Goal: Check status: Check status

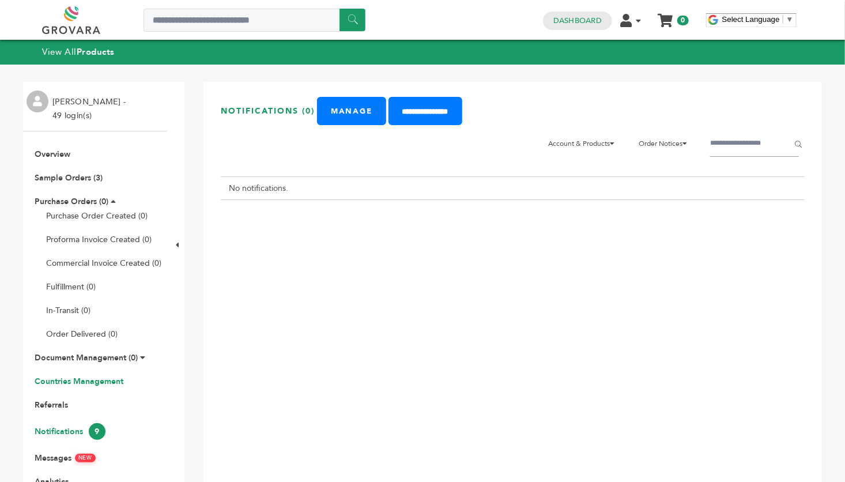
click at [85, 383] on link "Countries Management" at bounding box center [79, 381] width 89 height 11
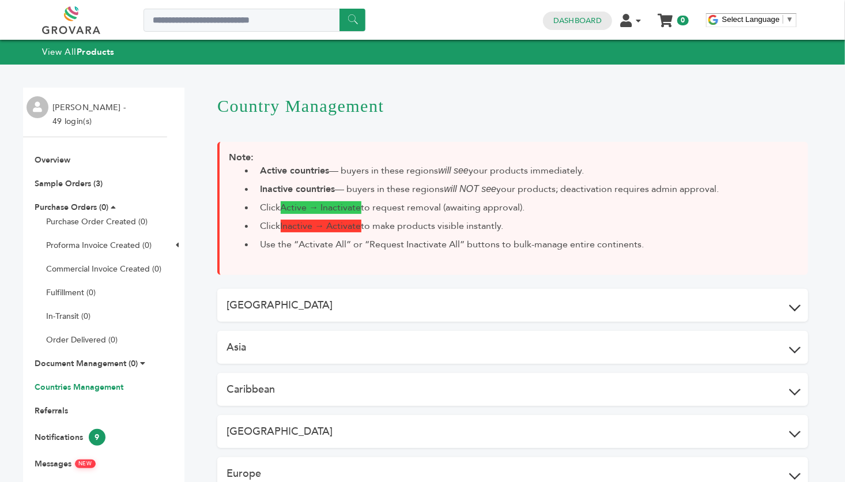
click at [351, 351] on button "Asia" at bounding box center [512, 347] width 590 height 33
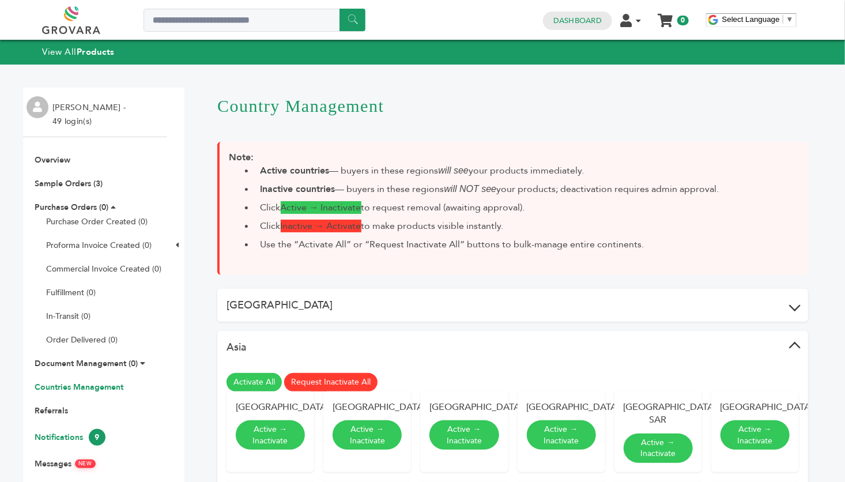
click at [67, 433] on link "Notifications 9" at bounding box center [70, 436] width 71 height 11
click at [54, 439] on link "Notifications 9" at bounding box center [70, 436] width 71 height 11
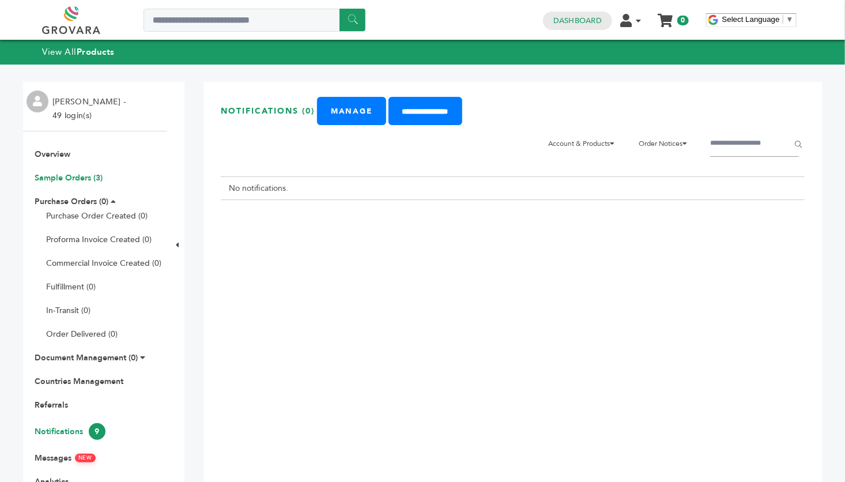
click at [86, 176] on link "Sample Orders (3)" at bounding box center [69, 177] width 68 height 11
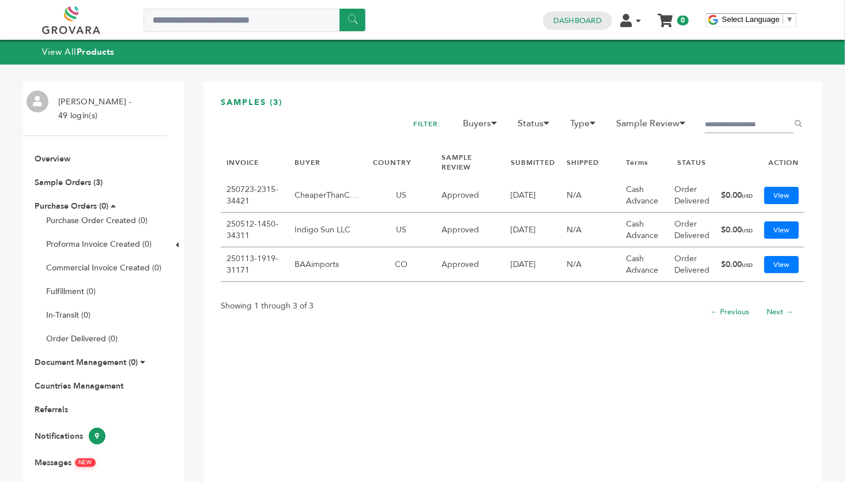
click at [173, 159] on div "Click here to expand / collapse" at bounding box center [175, 340] width 17 height 517
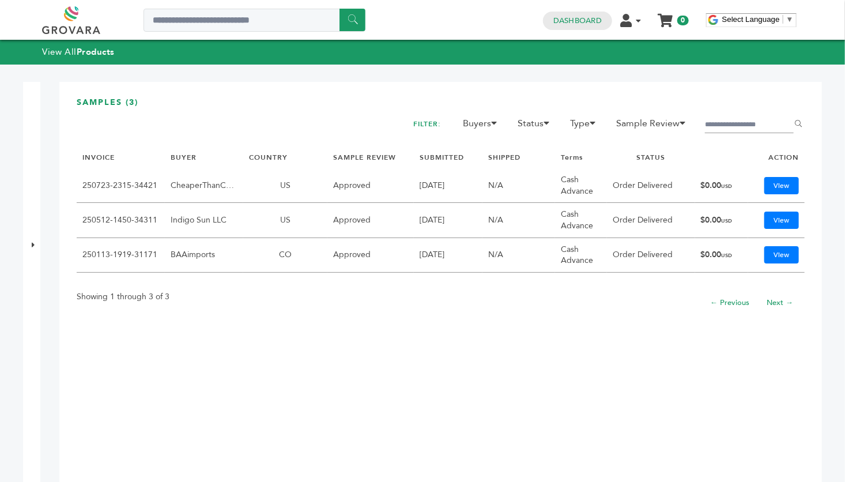
drag, startPoint x: 0, startPoint y: 0, endPoint x: 173, endPoint y: 159, distance: 235.3
click at [173, 159] on link "BUYER" at bounding box center [184, 157] width 26 height 9
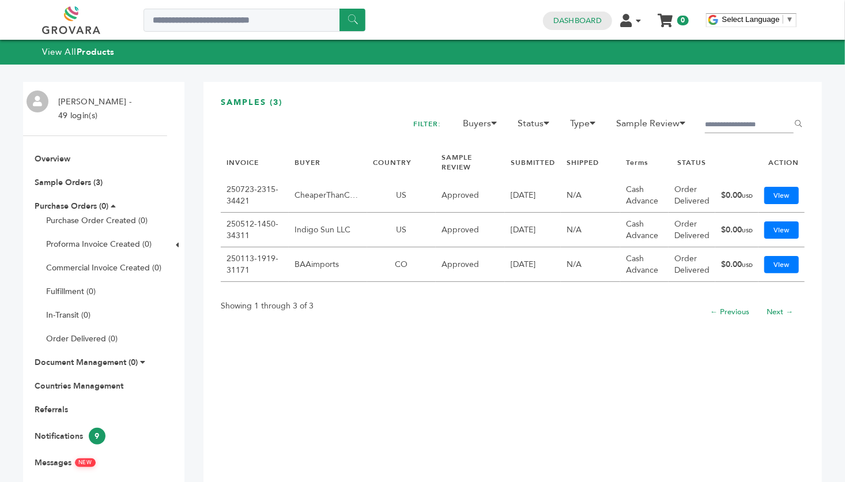
click at [173, 159] on div "Click here to expand / collapse" at bounding box center [175, 340] width 17 height 517
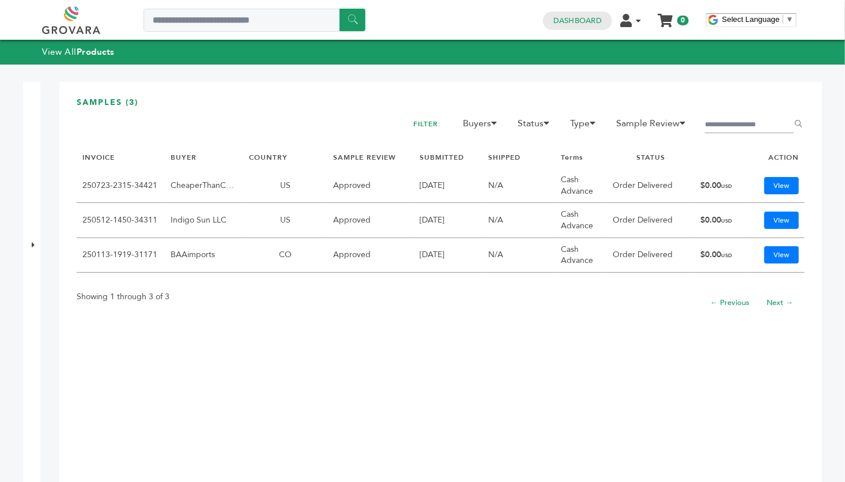
drag, startPoint x: 0, startPoint y: 0, endPoint x: 173, endPoint y: 159, distance: 235.3
click at [173, 159] on link "BUYER" at bounding box center [184, 157] width 26 height 9
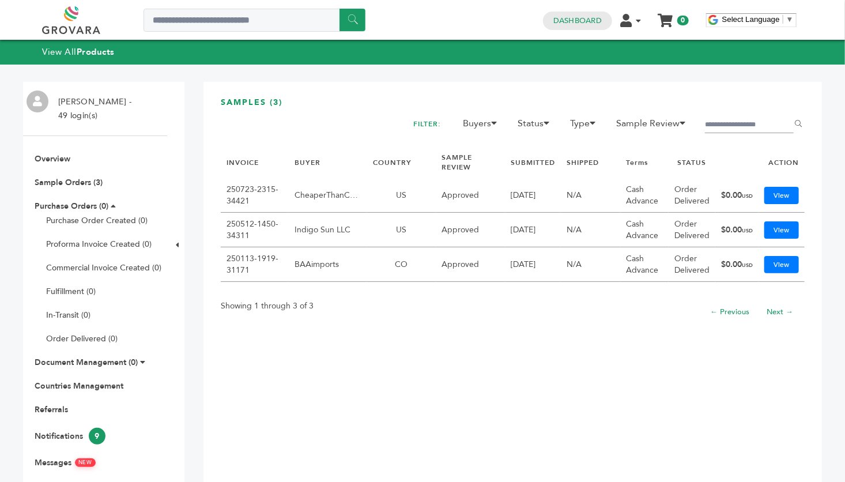
click at [173, 159] on div "Click here to expand / collapse" at bounding box center [175, 340] width 17 height 517
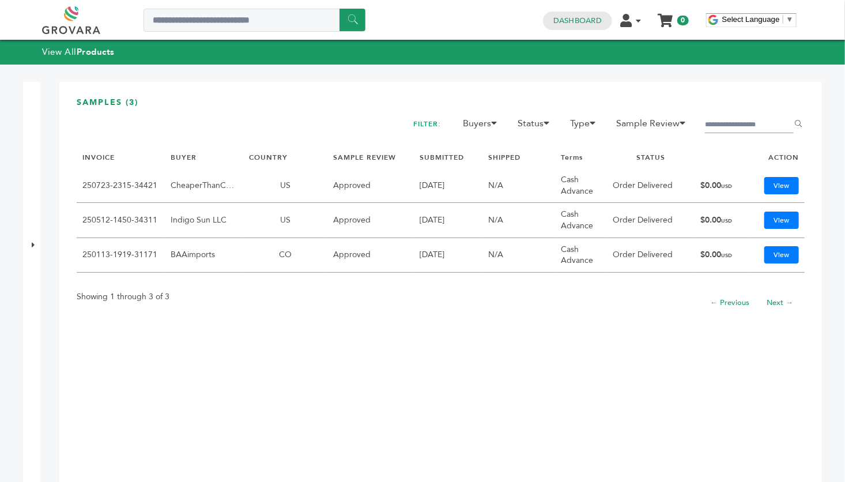
click at [173, 159] on link "BUYER" at bounding box center [184, 157] width 26 height 9
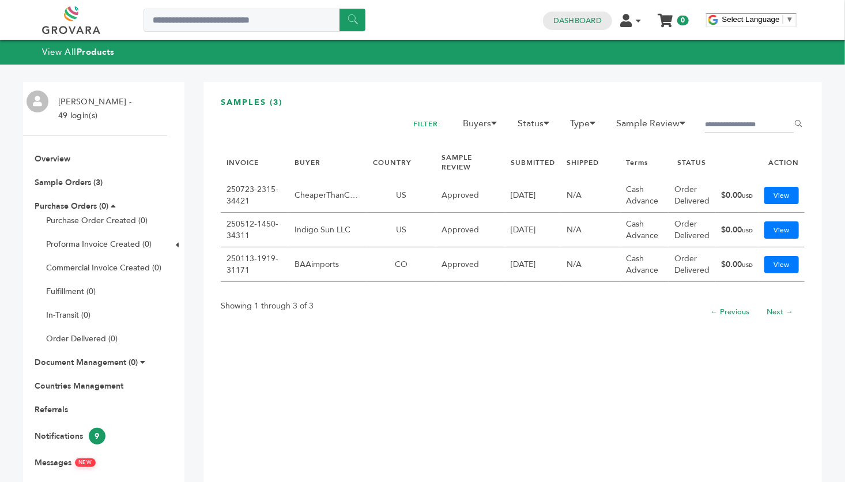
click at [173, 159] on div "Click here to expand / collapse" at bounding box center [175, 340] width 17 height 517
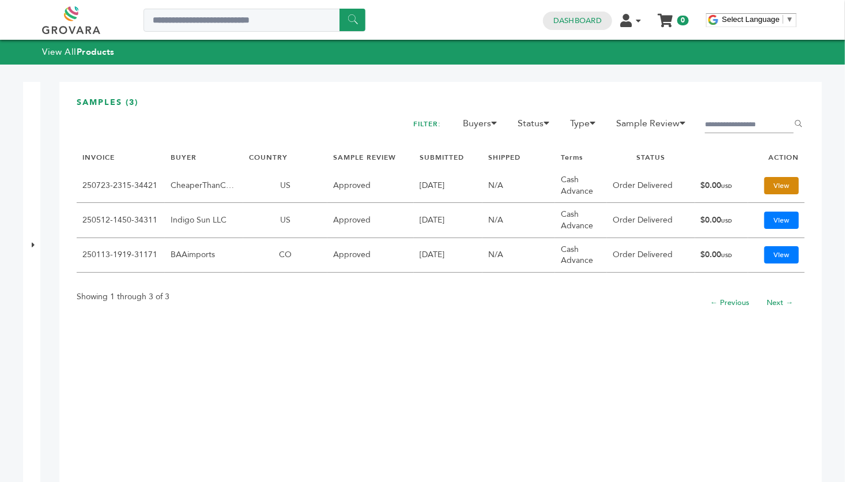
click at [769, 186] on link "View" at bounding box center [781, 185] width 35 height 17
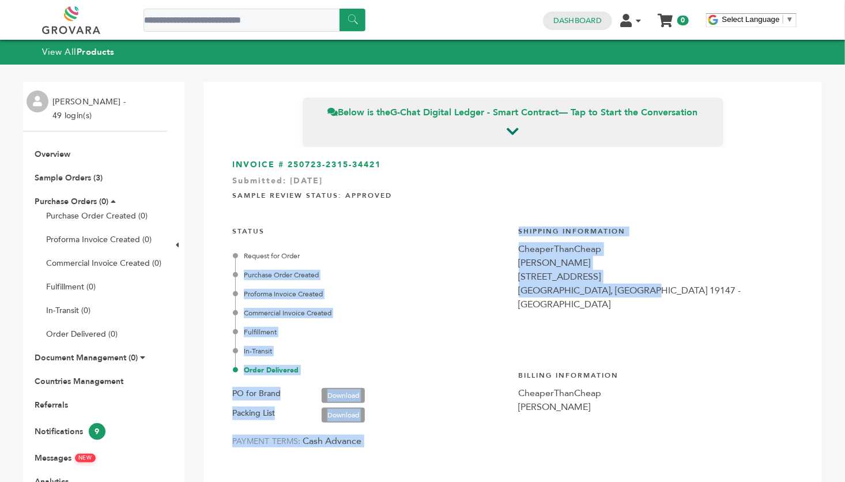
drag, startPoint x: 639, startPoint y: 293, endPoint x: 498, endPoint y: 253, distance: 146.2
click at [498, 253] on div "INVOICE # 250723-2315-34421 Submitted: [DATE] Sample Review Status: Approved ST…" at bounding box center [513, 311] width 584 height 328
click at [605, 275] on div "[STREET_ADDRESS]" at bounding box center [655, 277] width 275 height 14
